Goal: Transaction & Acquisition: Book appointment/travel/reservation

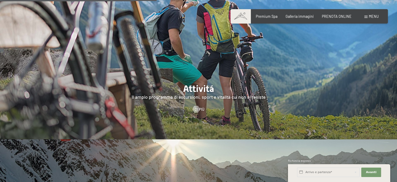
scroll to position [972, 0]
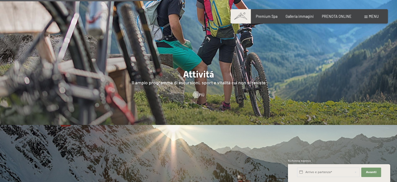
click at [370, 15] on span "Menu" at bounding box center [374, 16] width 10 height 4
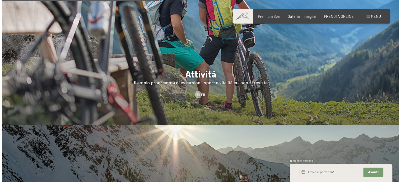
scroll to position [977, 0]
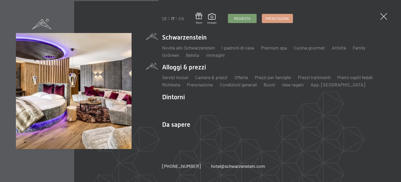
click at [185, 68] on li "Alloggi & prezzi Servizi inclusi Camere & prezzi Lista Offerte Lista Prezzi per…" at bounding box center [273, 75] width 223 height 25
click at [246, 76] on link "Offerte" at bounding box center [242, 77] width 14 height 6
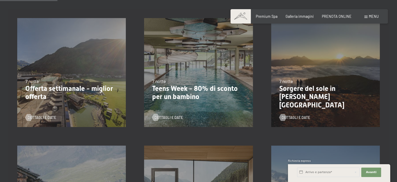
scroll to position [132, 0]
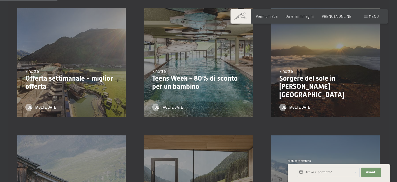
click at [105, 60] on div "[DATE]-[DATE] [DATE]-[DATE] [DATE]-[DATE] 7 notte Offerta settimanale - miglior…" at bounding box center [71, 62] width 127 height 127
click at [53, 107] on span "Dettagli e Date" at bounding box center [47, 106] width 28 height 5
